Goal: Information Seeking & Learning: Find specific fact

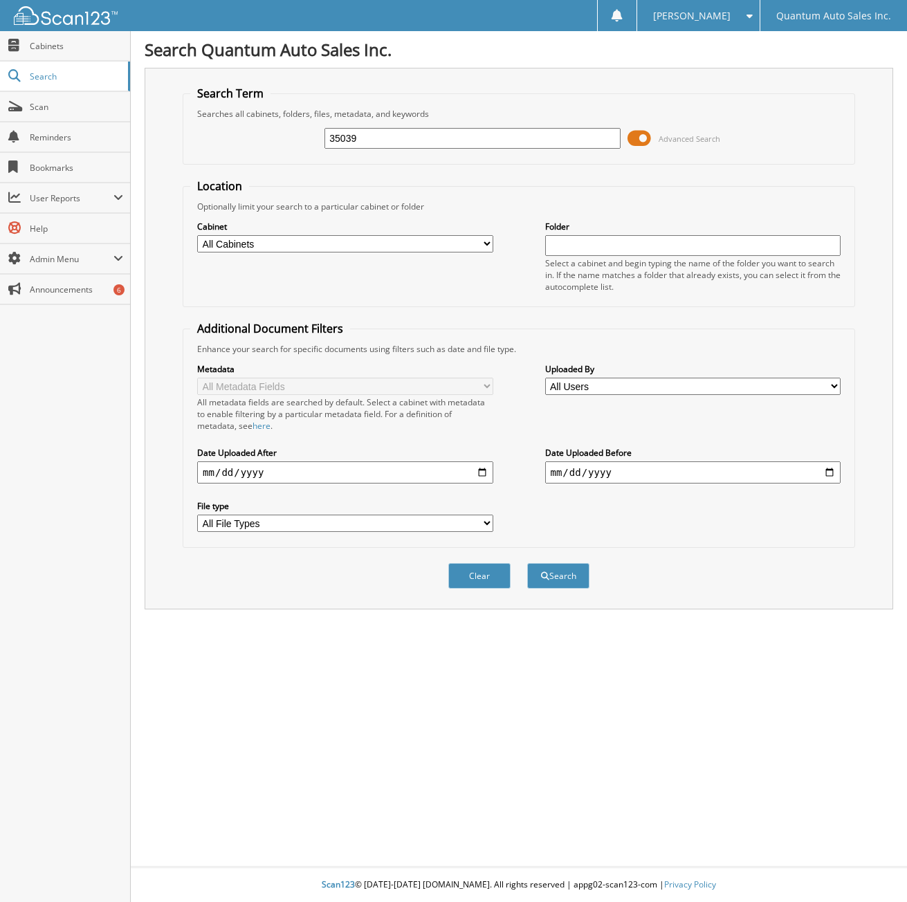
type input "35039"
click at [527, 563] on button "Search" at bounding box center [558, 576] width 62 height 26
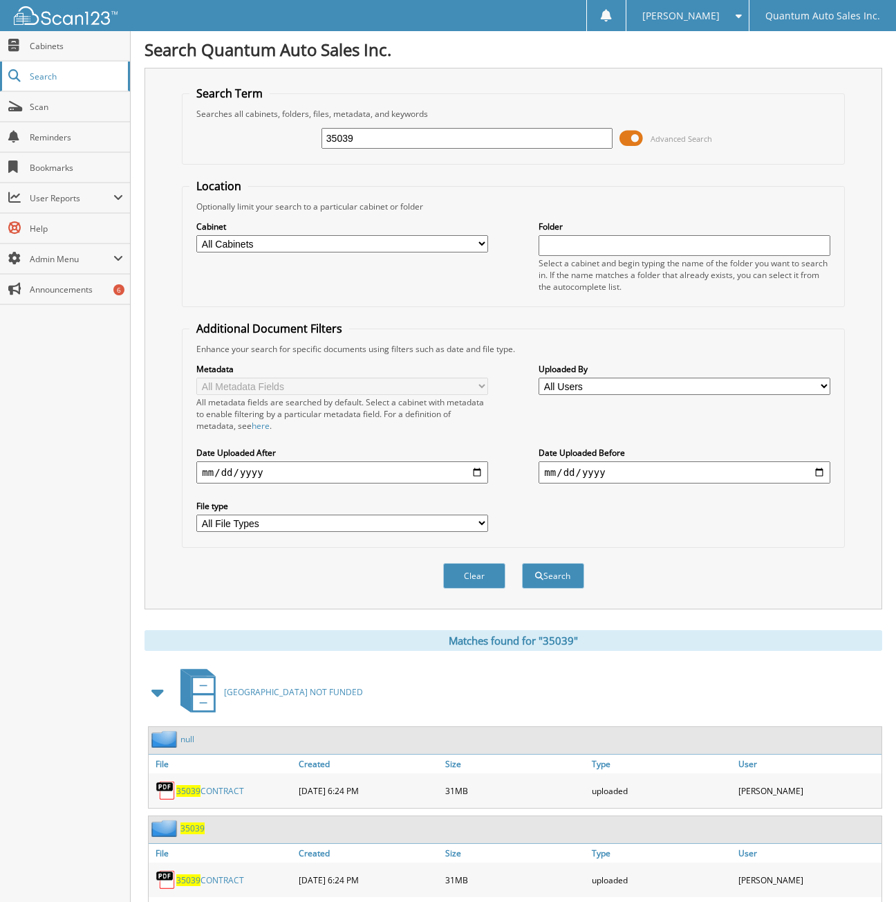
click at [39, 71] on span "Search" at bounding box center [75, 77] width 91 height 12
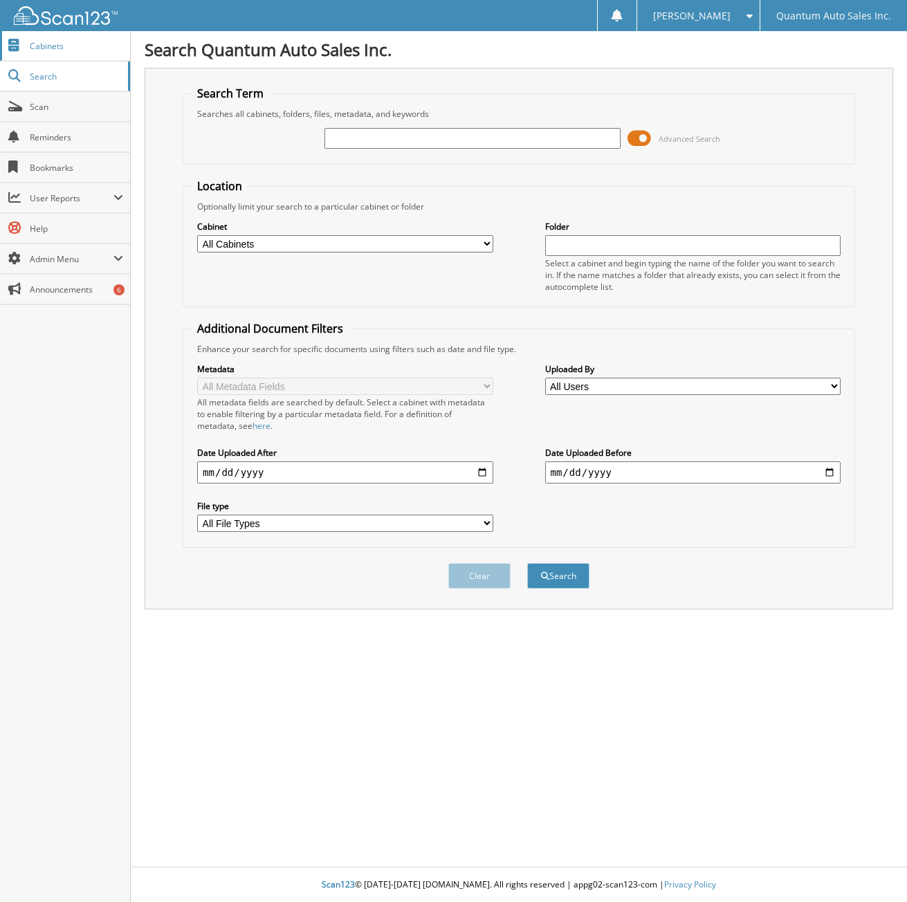
click at [93, 49] on span "Cabinets" at bounding box center [76, 46] width 93 height 12
click at [364, 133] on input "text" at bounding box center [471, 138] width 295 height 21
click at [387, 140] on input "text" at bounding box center [471, 138] width 295 height 21
type input "35040"
click at [527, 563] on button "Search" at bounding box center [558, 576] width 62 height 26
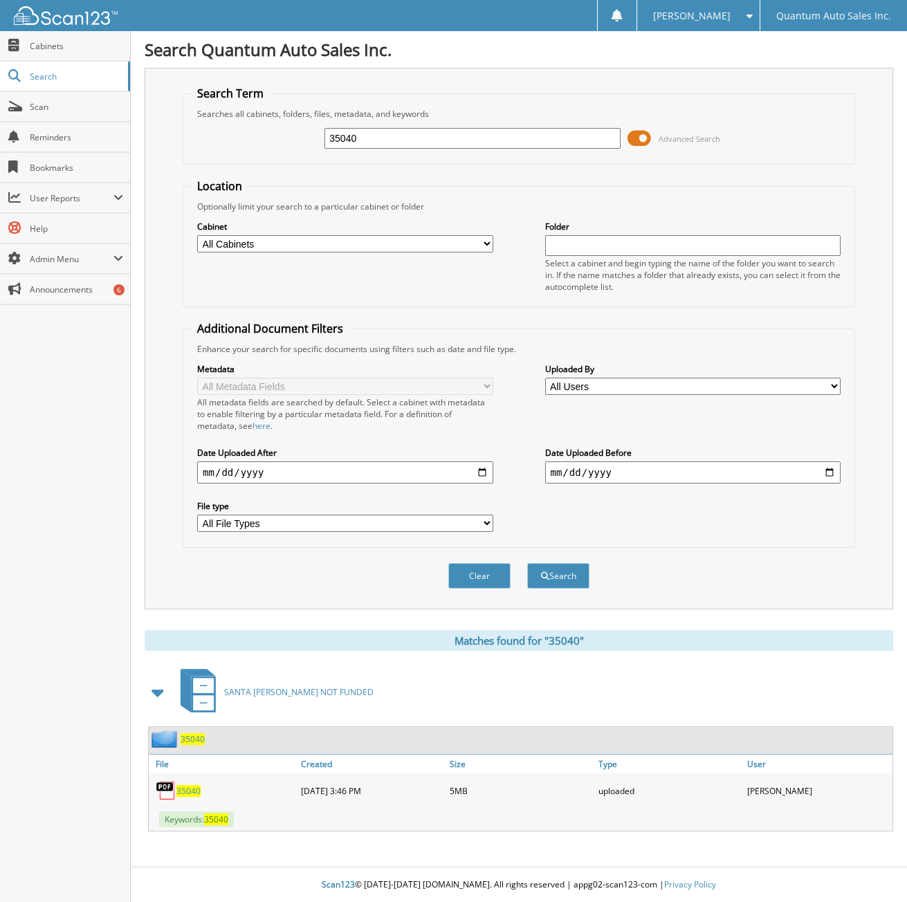
click at [186, 786] on span "35040" at bounding box center [188, 791] width 24 height 12
click at [192, 739] on span "35040" at bounding box center [192, 739] width 24 height 12
